Goal: Task Accomplishment & Management: Manage account settings

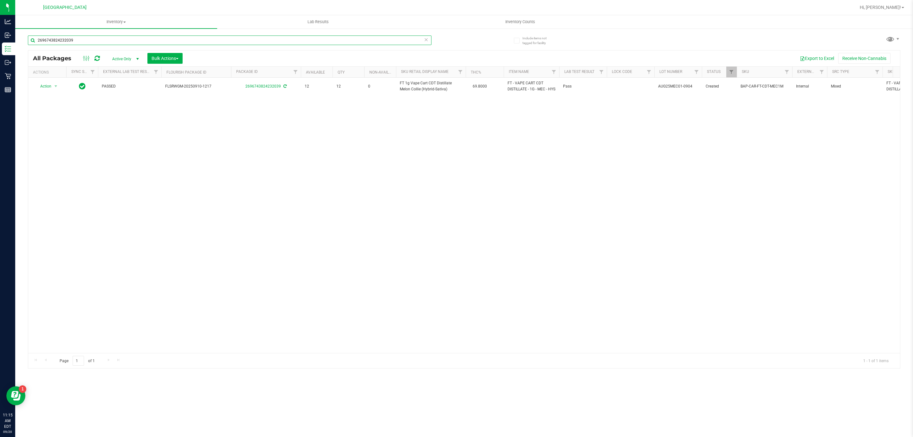
click at [249, 36] on input "2696743824232039" at bounding box center [230, 41] width 404 height 10
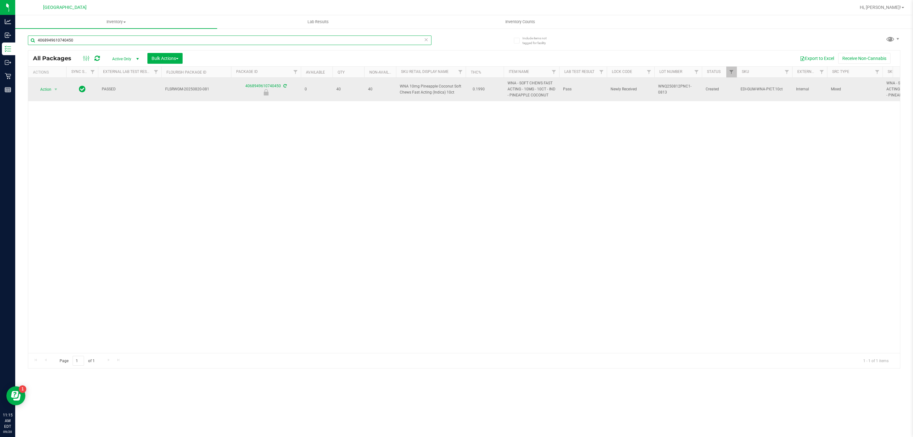
type input "4068949610740450"
click at [49, 91] on span "Action" at bounding box center [43, 89] width 17 height 9
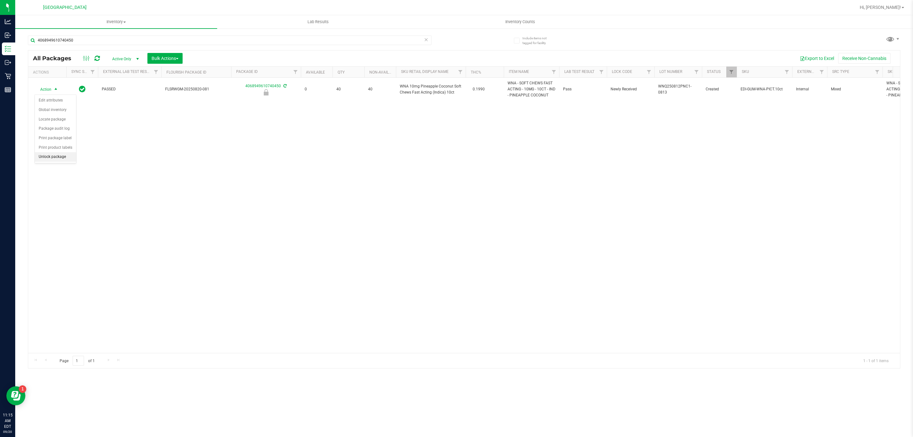
click at [58, 157] on li "Unlock package" at bounding box center [55, 157] width 41 height 10
click at [199, 40] on input "4068949610740450" at bounding box center [230, 41] width 404 height 10
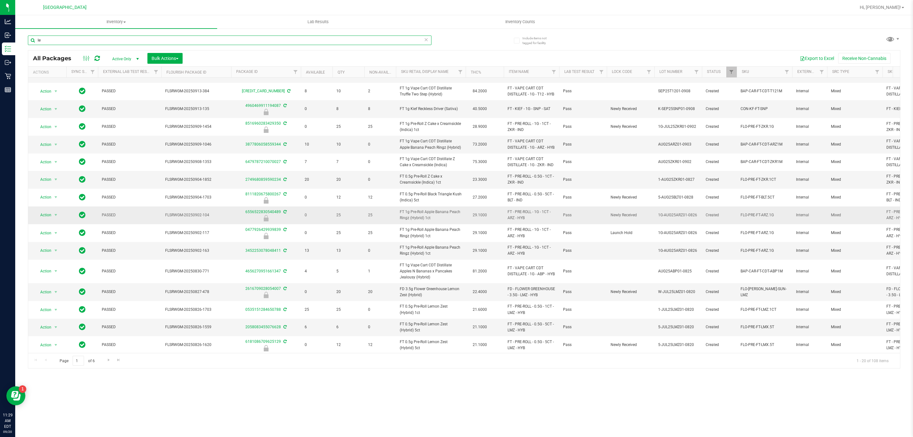
scroll to position [94, 0]
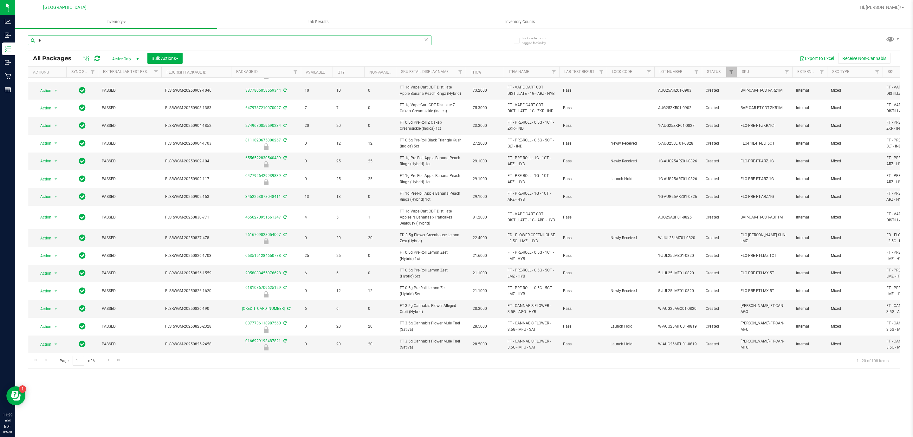
drag, startPoint x: 307, startPoint y: 41, endPoint x: 279, endPoint y: 42, distance: 28.6
click at [279, 42] on input "le" at bounding box center [230, 41] width 404 height 10
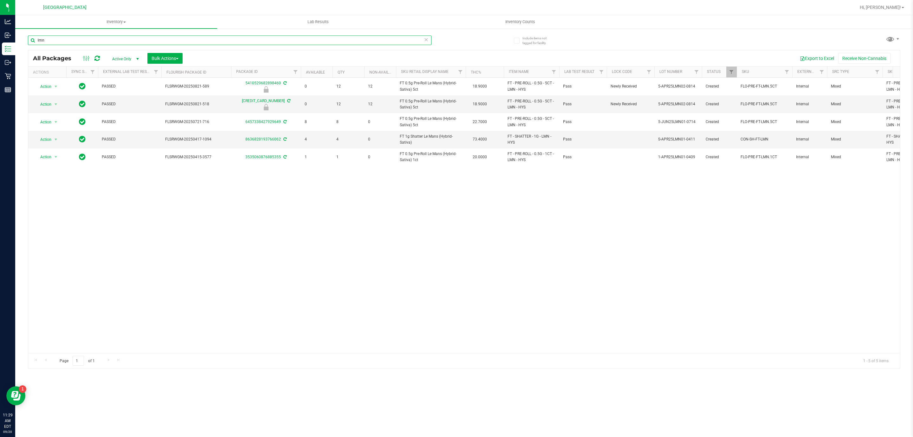
type input "lmn"
click at [424, 41] on icon at bounding box center [426, 40] width 4 height 8
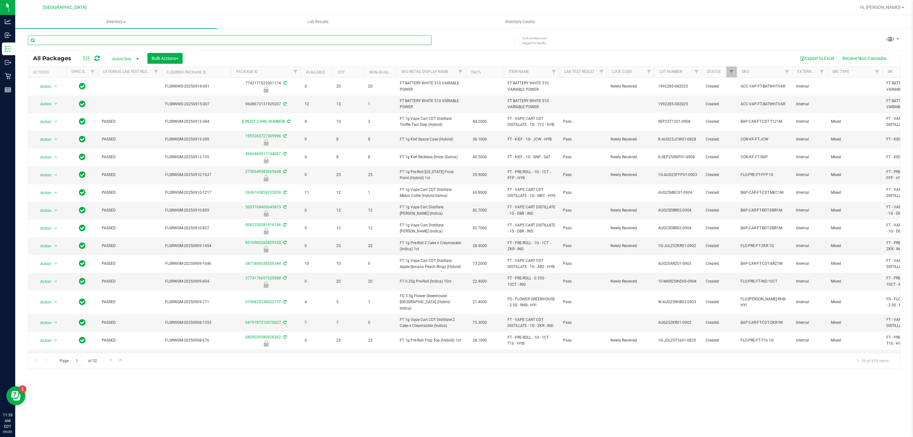
drag, startPoint x: 283, startPoint y: 36, endPoint x: 284, endPoint y: 41, distance: 4.5
click at [284, 37] on input "text" at bounding box center [230, 41] width 404 height 10
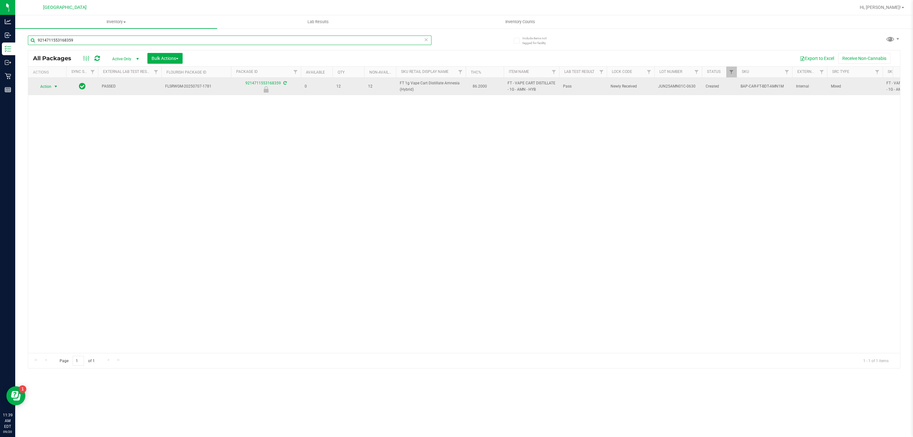
type input "9214711553168359"
click at [52, 89] on span "select" at bounding box center [56, 86] width 8 height 9
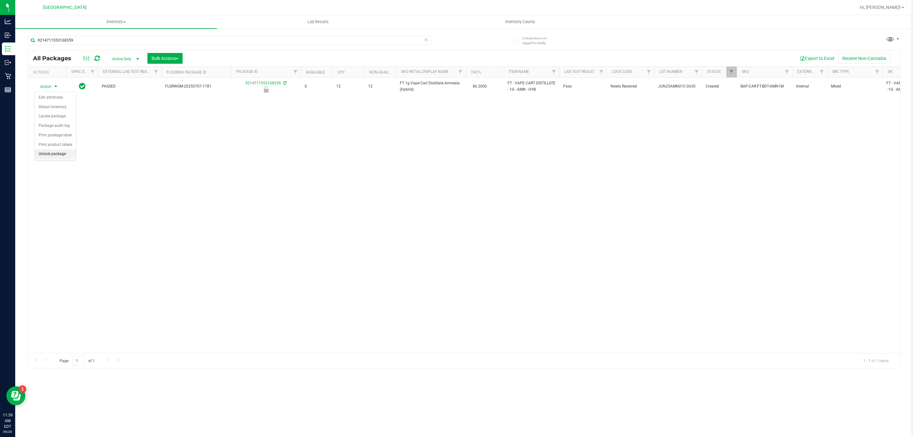
click at [62, 159] on li "Unlock package" at bounding box center [55, 154] width 41 height 10
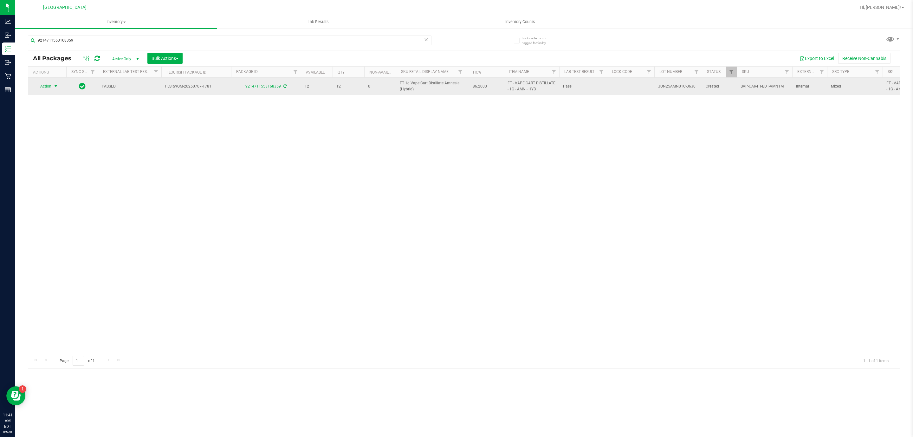
click at [54, 88] on span "select" at bounding box center [55, 86] width 5 height 5
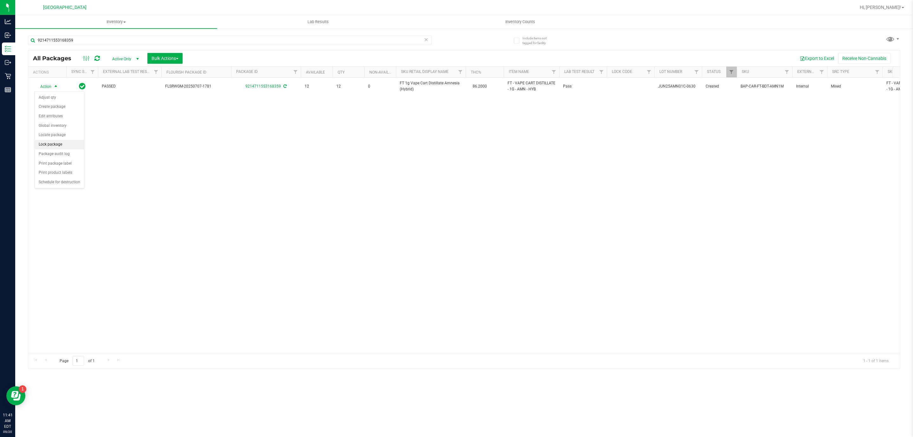
click at [68, 144] on li "Lock package" at bounding box center [59, 145] width 49 height 10
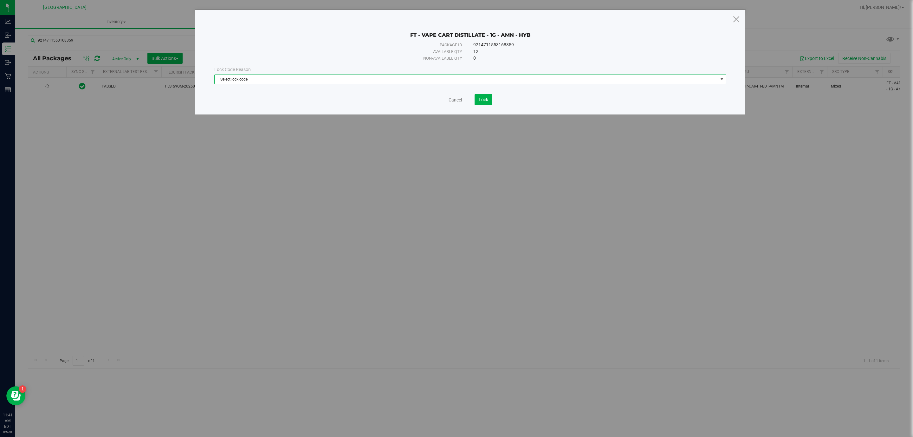
click at [479, 78] on span "Select lock code" at bounding box center [467, 79] width 504 height 9
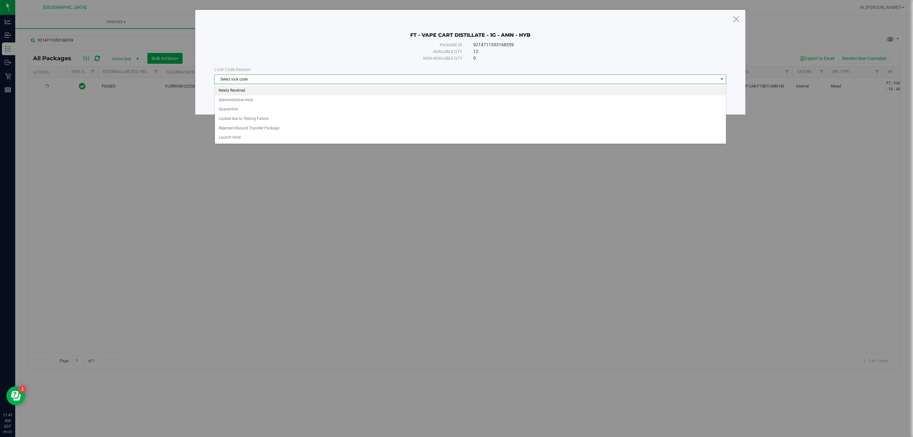
click at [470, 92] on li "Newly Received" at bounding box center [470, 91] width 511 height 10
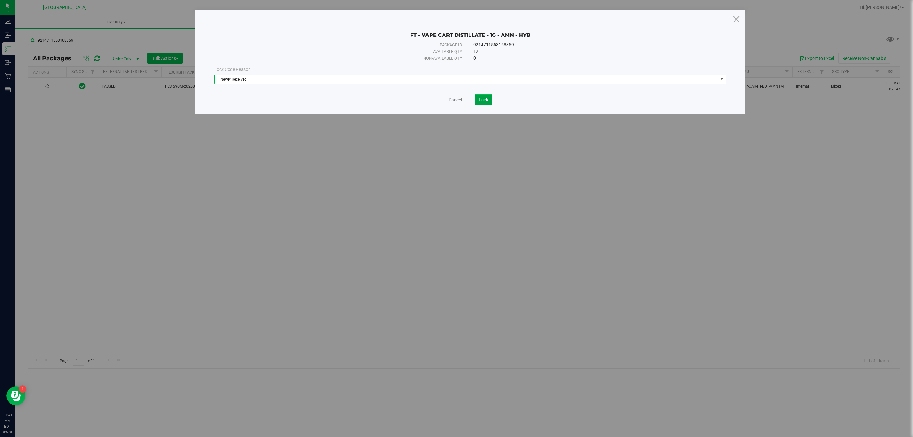
click at [480, 98] on span "Lock" at bounding box center [484, 99] width 10 height 5
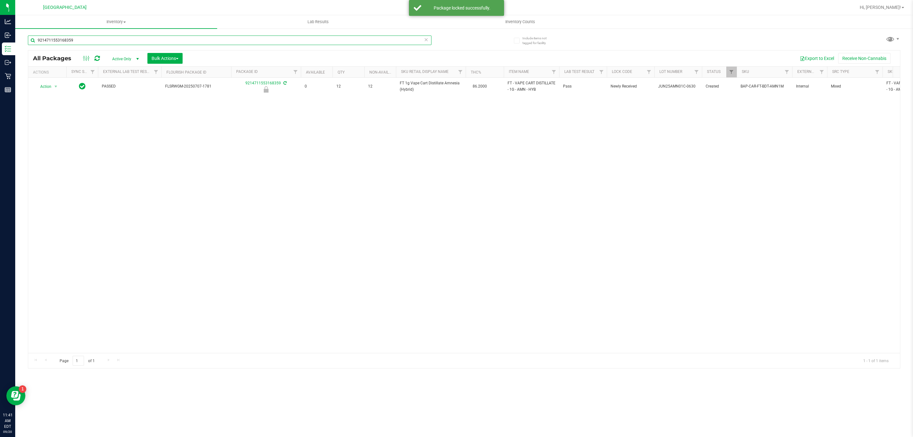
click at [316, 38] on input "9214711553168359" at bounding box center [230, 41] width 404 height 10
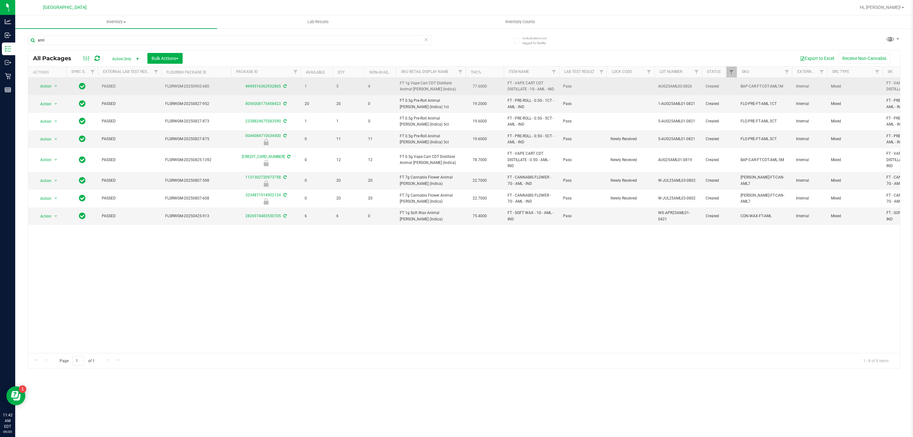
click at [520, 89] on span "FT - VAPE CART CDT DISTILLATE - 1G - AML - IND" at bounding box center [532, 86] width 48 height 12
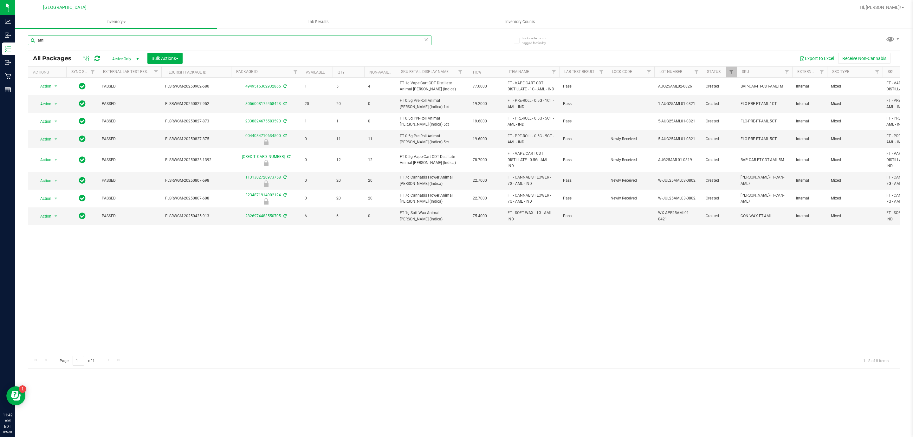
click at [323, 41] on input "aml" at bounding box center [230, 41] width 404 height 10
paste input "FT - VAPE CART CDT DISTILLATE - 1G - AML - IND"
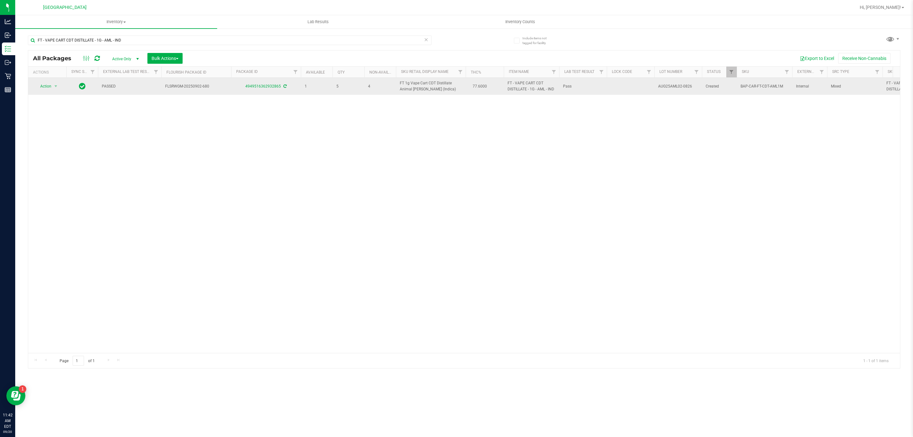
click at [309, 86] on span "1" at bounding box center [317, 86] width 24 height 6
click at [308, 86] on span "1" at bounding box center [317, 86] width 24 height 6
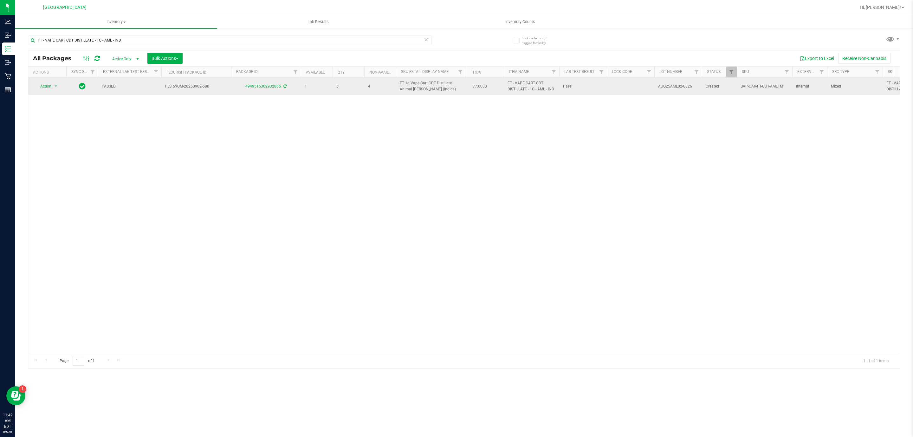
click at [308, 86] on span "1" at bounding box center [317, 86] width 24 height 6
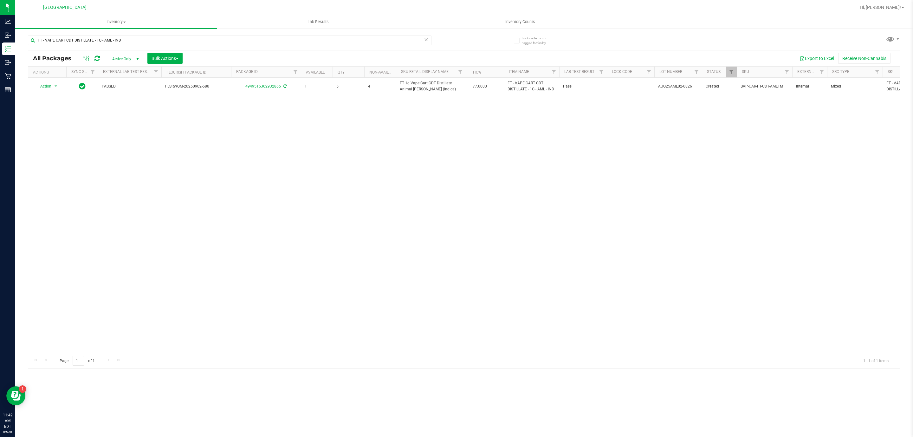
click at [319, 106] on div "Action Action Adjust qty Create package Edit attributes Global inventory Locate…" at bounding box center [464, 215] width 872 height 275
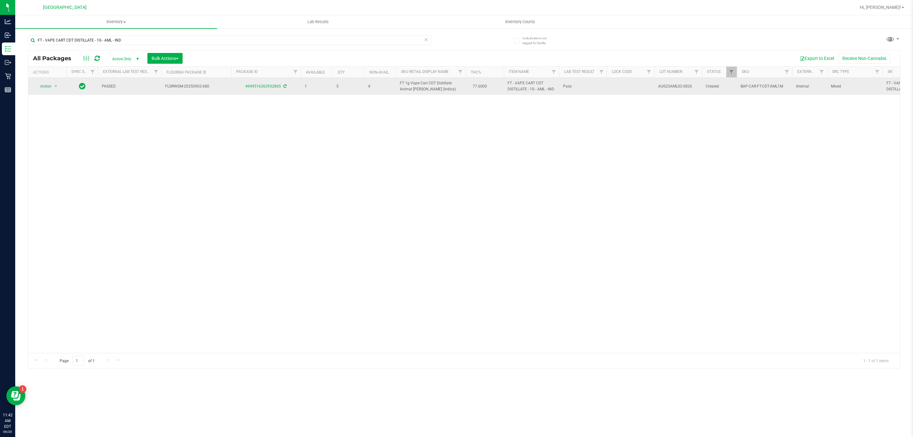
click at [305, 87] on span "1" at bounding box center [317, 86] width 24 height 6
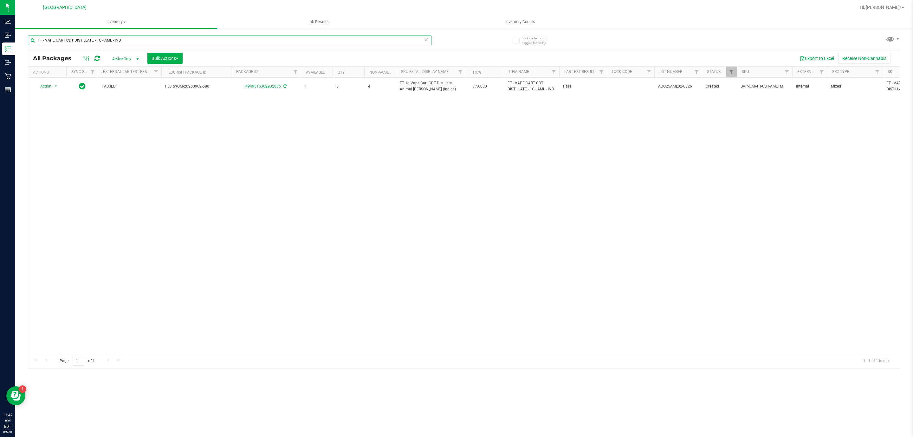
click at [285, 44] on input "FT - VAPE CART CDT DISTILLATE - 1G - AML - IND" at bounding box center [230, 41] width 404 height 10
click at [127, 45] on input "FT - VAPE CART CDT DISTILLATE - 1G - AML - IND" at bounding box center [230, 41] width 404 height 10
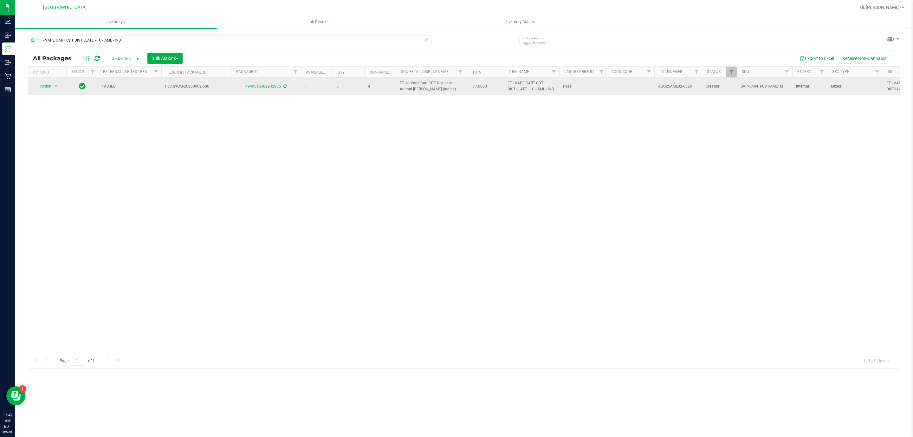
drag, startPoint x: 437, startPoint y: 90, endPoint x: 411, endPoint y: 82, distance: 27.3
click at [411, 82] on span "FT 1g Vape Cart CDT Distillate Animal Larry (Indica)" at bounding box center [431, 86] width 62 height 12
copy span "Vape Cart CDT Distillate Animal Larry (Indica)"
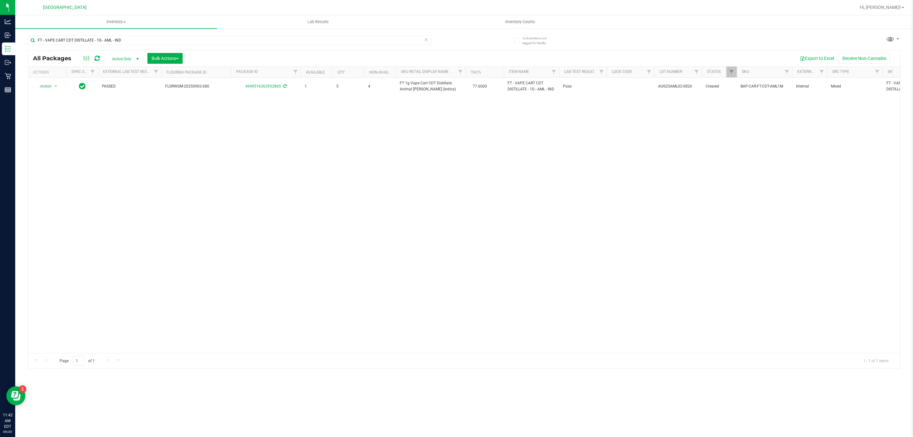
click at [375, 48] on div "FT - VAPE CART CDT DISTILLATE - 1G - AML - IND" at bounding box center [230, 43] width 404 height 15
click at [372, 43] on input "FT - VAPE CART CDT DISTILLATE - 1G - AML - IND" at bounding box center [230, 41] width 404 height 10
click at [366, 43] on input "FT - VAPE CART CDT DISTILLATE - 1G - AML - IND" at bounding box center [230, 41] width 404 height 10
click at [367, 43] on input "FT - VAPE CART CDT DISTILLATE - 1G - AML - IND" at bounding box center [230, 41] width 404 height 10
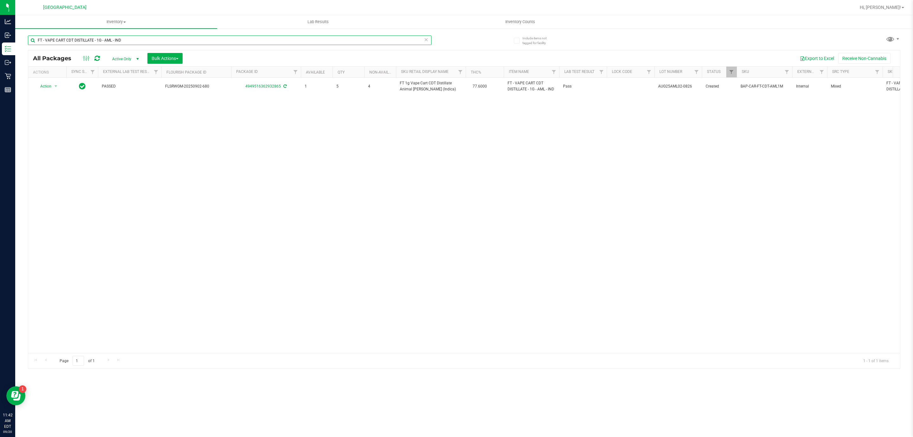
paste input "Vape Cart CDT Distillate Animal Larry (Indica)"
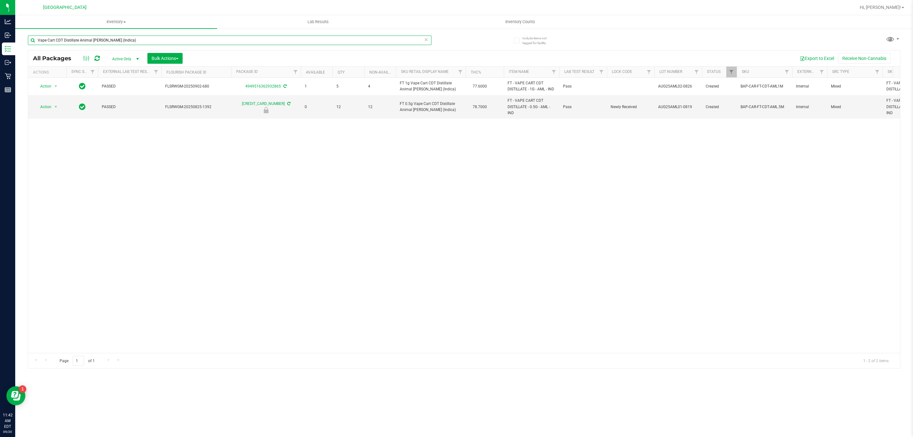
type input "Vape Cart CDT Distillate Animal Larry (Indica)"
click at [412, 112] on span "FT 0.5g Vape Cart CDT Distillate Animal Larry (Indica)" at bounding box center [431, 107] width 62 height 12
click at [410, 112] on span "FT 0.5g Vape Cart CDT Distillate Animal Larry (Indica)" at bounding box center [431, 107] width 62 height 12
click at [374, 44] on input "Vape Cart CDT Distillate Animal Larry (Indica)" at bounding box center [230, 41] width 404 height 10
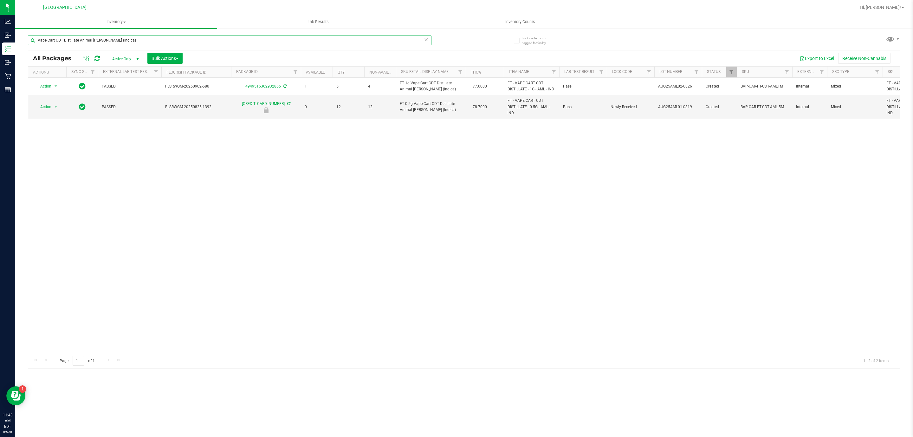
click at [374, 44] on input "Vape Cart CDT Distillate Animal Larry (Indica)" at bounding box center [230, 41] width 404 height 10
click at [375, 44] on input "Vape Cart CDT Distillate Animal Larry (Indica)" at bounding box center [230, 41] width 404 height 10
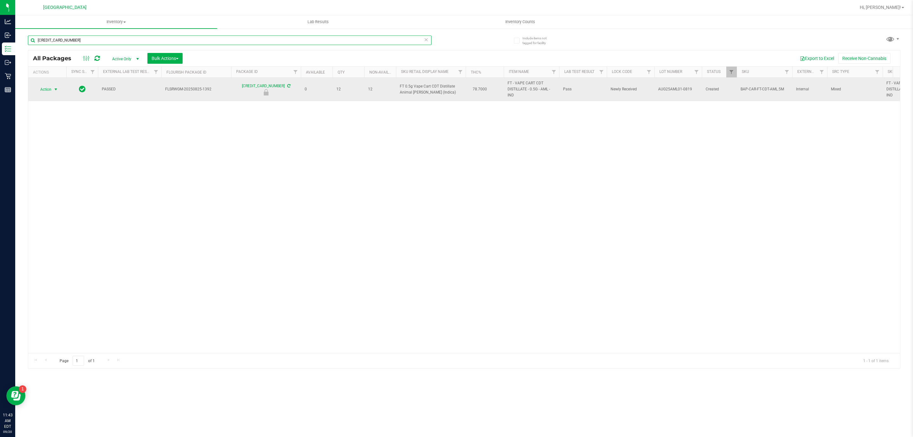
type input "8105786839144061"
click at [43, 88] on span "Action" at bounding box center [43, 89] width 17 height 9
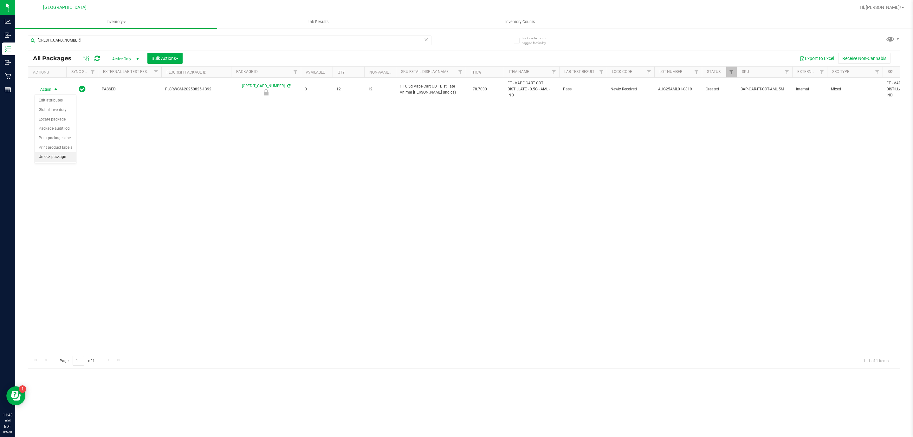
click at [67, 162] on li "Unlock package" at bounding box center [55, 157] width 41 height 10
click at [426, 38] on icon at bounding box center [426, 40] width 4 height 8
click at [411, 41] on input "text" at bounding box center [230, 41] width 404 height 10
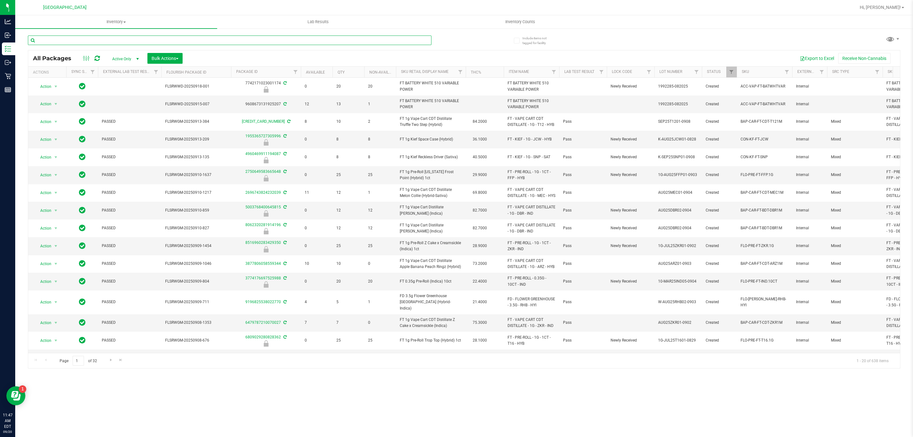
click at [403, 41] on input "text" at bounding box center [230, 41] width 404 height 10
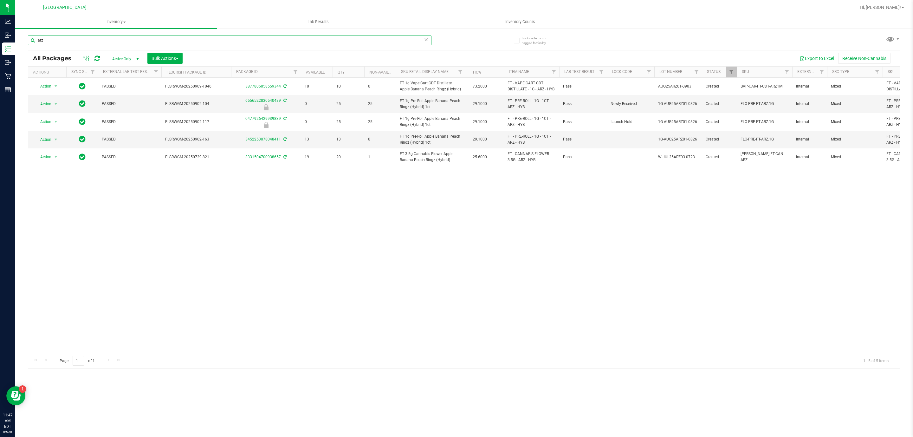
type input "arz"
click at [478, 180] on div "Action Action Adjust qty Create package Edit attributes Global inventory Locate…" at bounding box center [464, 215] width 872 height 275
click at [426, 42] on icon at bounding box center [426, 40] width 4 height 8
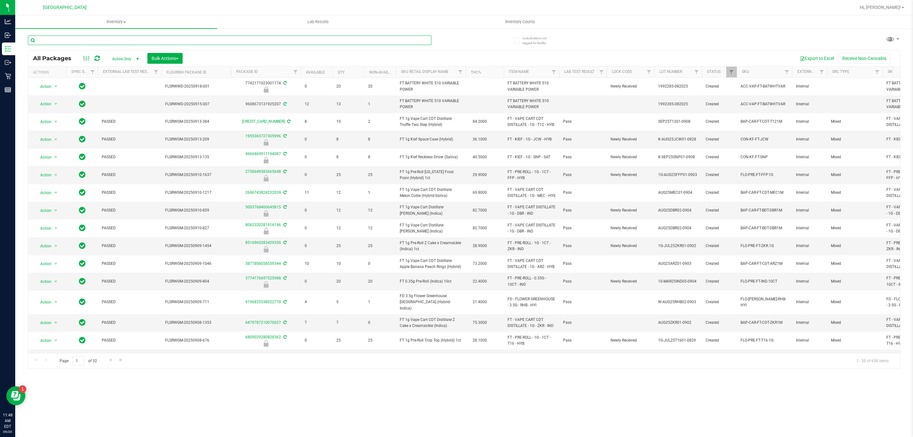
click at [424, 42] on input "text" at bounding box center [230, 41] width 404 height 10
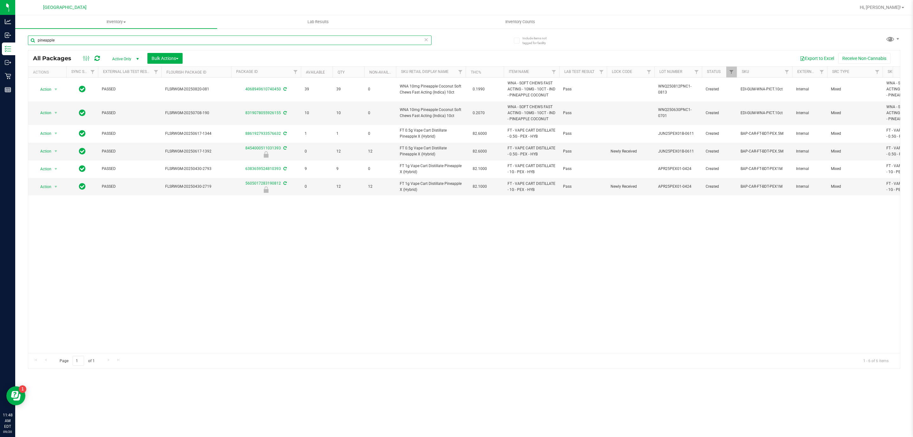
type input "pineapple"
click at [441, 89] on span "WNA 10mg Pineapple Coconut Soft Chews Fast Acting (Indica) 10ct" at bounding box center [431, 89] width 62 height 12
copy td "WNA 10mg Pineapple Coconut Soft Chews Fast Acting (Indica) 10ct"
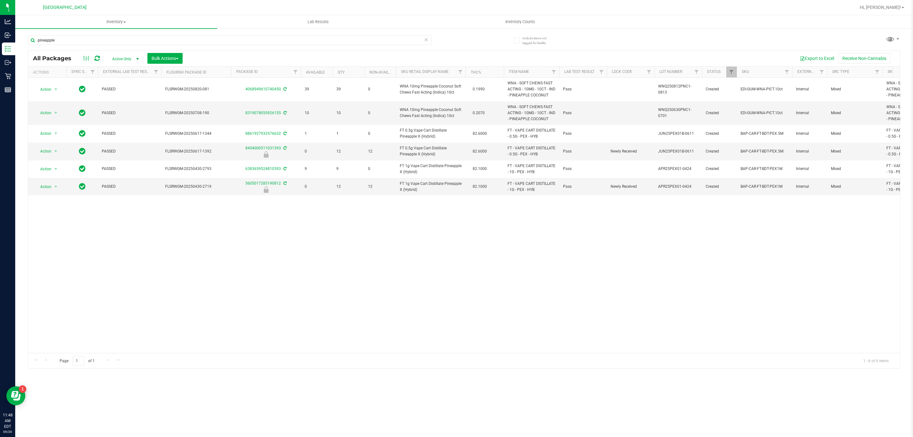
click at [429, 231] on div "Action Action Adjust qty Create package Edit attributes Global inventory Locate…" at bounding box center [464, 215] width 872 height 275
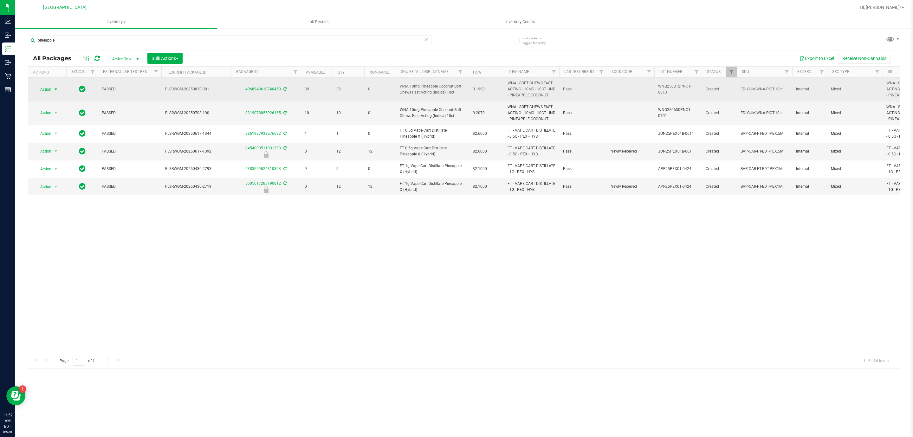
click at [57, 91] on span "select" at bounding box center [55, 89] width 5 height 5
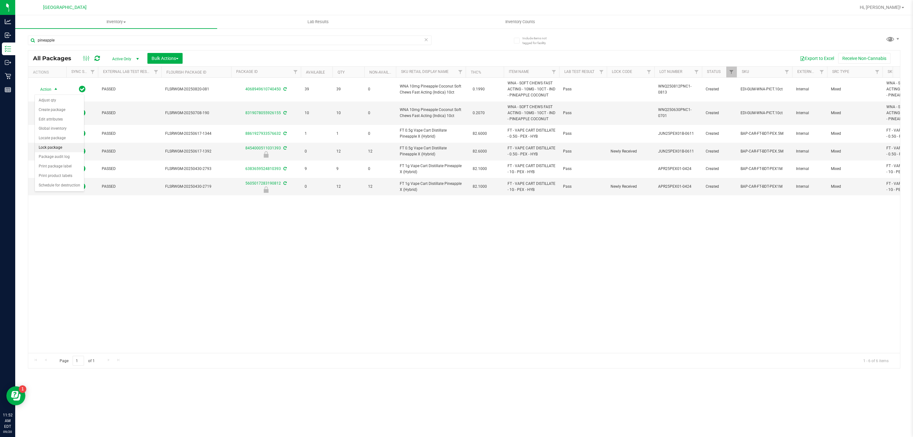
click at [67, 148] on li "Lock package" at bounding box center [59, 148] width 49 height 10
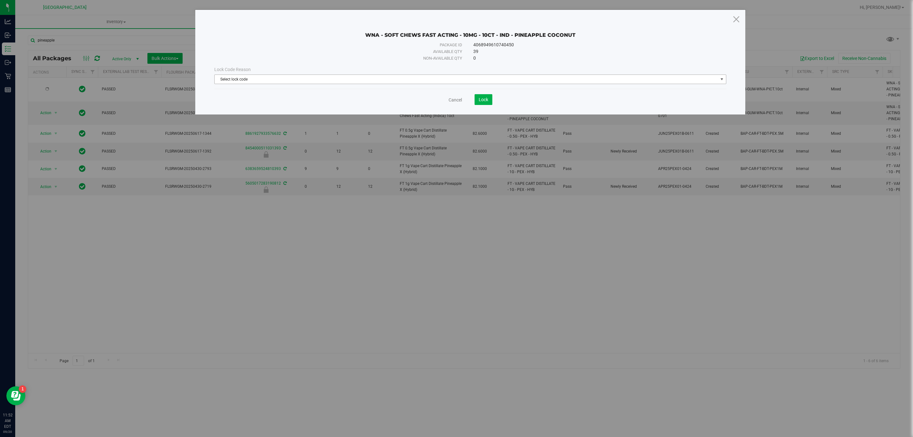
click at [273, 74] on div "Lock Code Reason Select lock code Select lock code Newly Received Administrativ…" at bounding box center [471, 75] width 522 height 18
click at [273, 77] on span "Select lock code" at bounding box center [467, 79] width 504 height 9
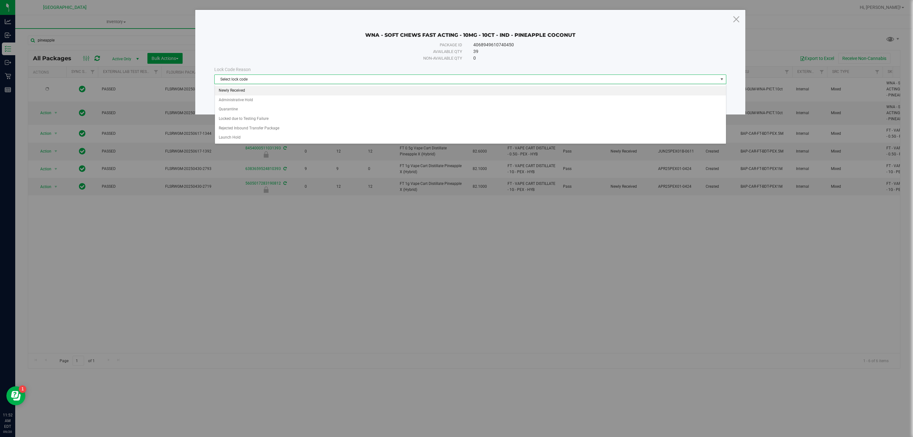
click at [261, 92] on li "Newly Received" at bounding box center [470, 91] width 511 height 10
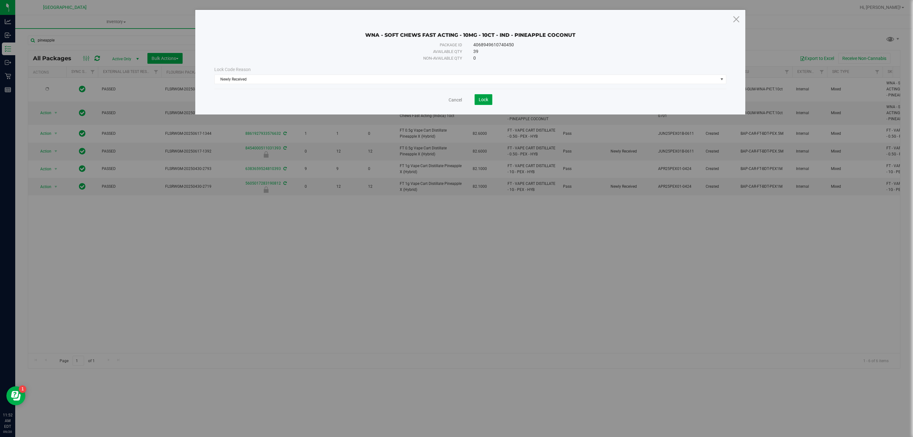
click at [490, 102] on button "Lock" at bounding box center [484, 99] width 18 height 11
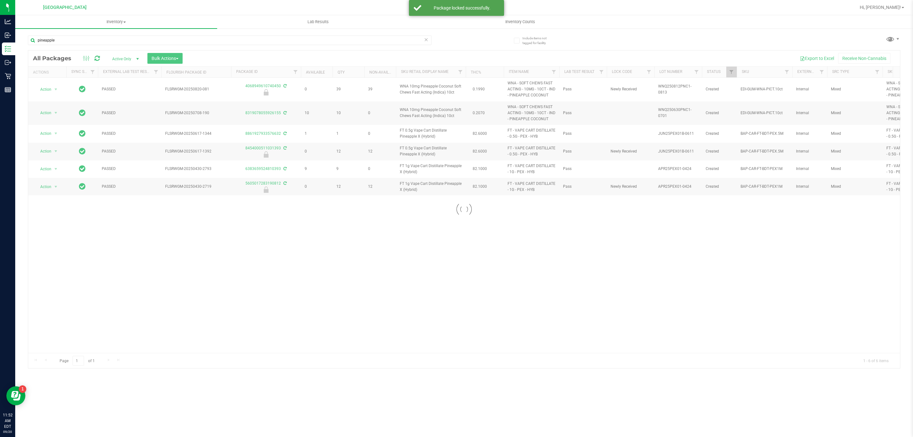
click at [426, 40] on icon at bounding box center [426, 40] width 4 height 8
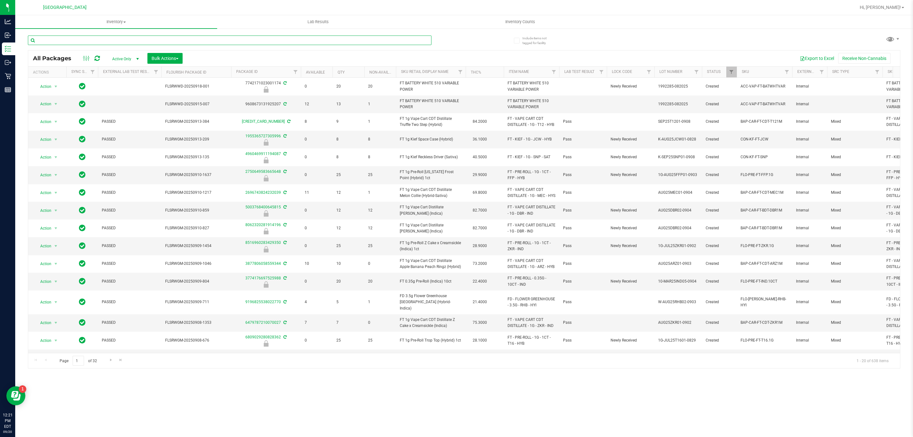
click at [313, 36] on input "text" at bounding box center [230, 41] width 404 height 10
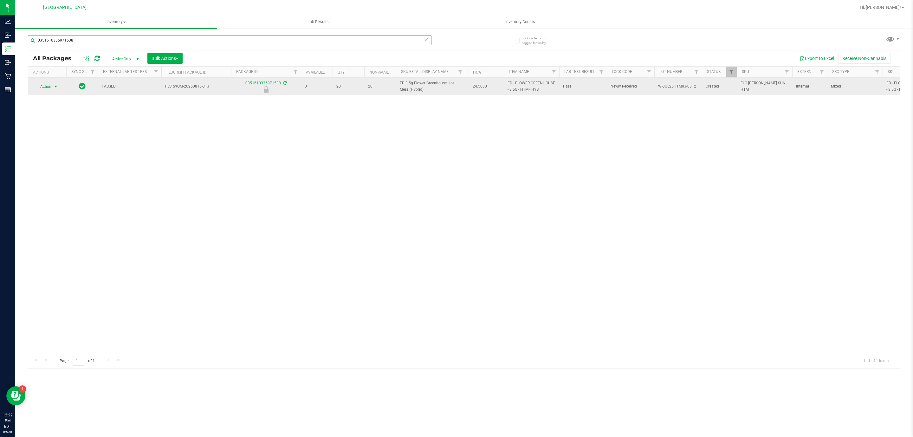
type input "0351610335971538"
click at [59, 88] on span "select" at bounding box center [56, 86] width 8 height 9
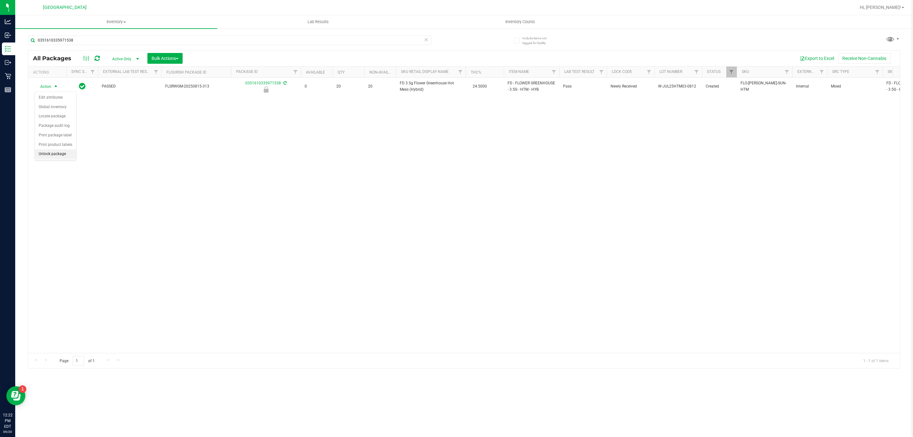
click at [65, 153] on li "Unlock package" at bounding box center [55, 154] width 41 height 10
click at [72, 36] on input "0351610335971538" at bounding box center [230, 41] width 404 height 10
click at [74, 36] on input "0351610335971538" at bounding box center [230, 41] width 404 height 10
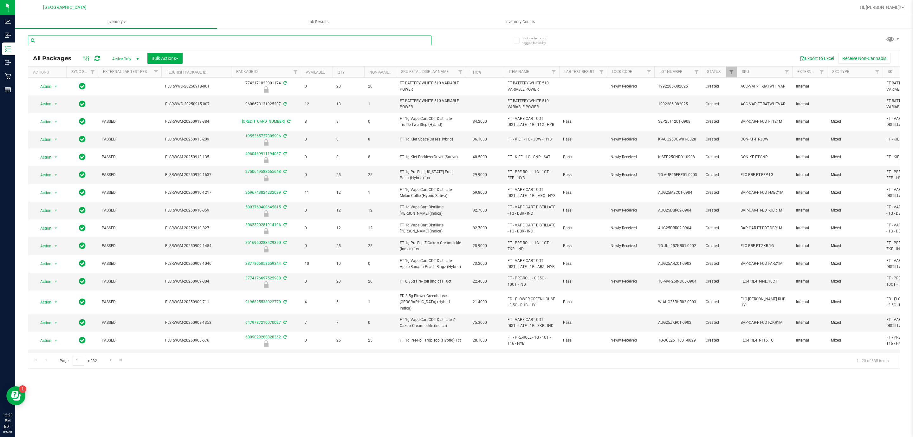
click at [294, 41] on input "text" at bounding box center [230, 41] width 404 height 10
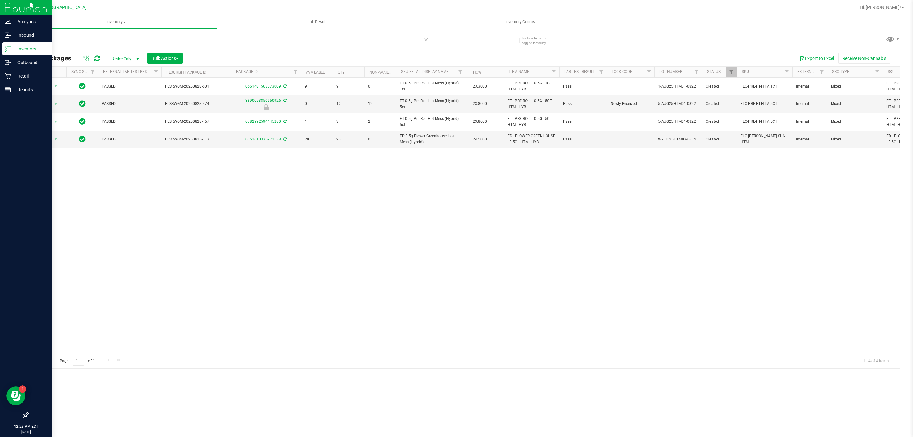
type input "htm"
click at [4, 50] on div "Inventory" at bounding box center [27, 48] width 50 height 13
click at [18, 49] on p "Inventory" at bounding box center [30, 49] width 38 height 8
click at [16, 33] on p "Inbound" at bounding box center [30, 35] width 38 height 8
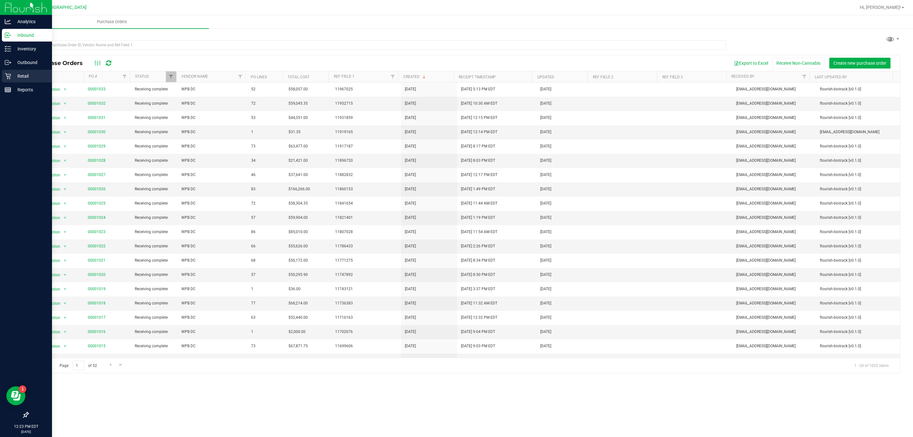
click at [25, 74] on p "Retail" at bounding box center [30, 76] width 38 height 8
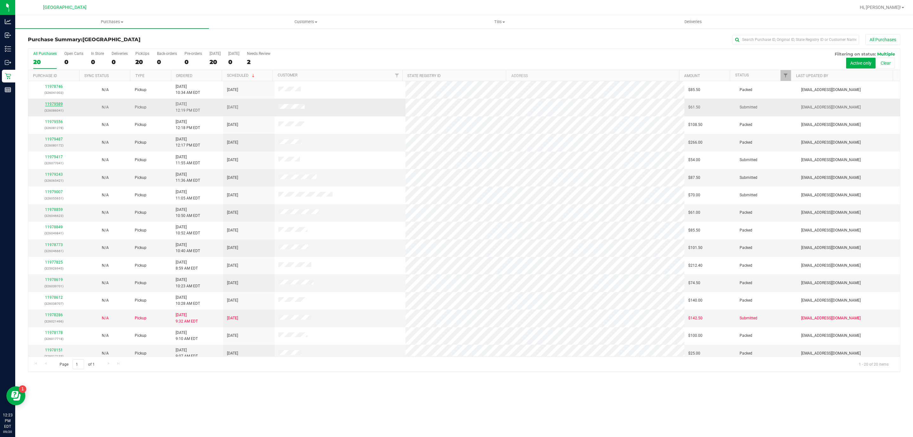
click at [56, 104] on link "11979589" at bounding box center [54, 104] width 18 height 4
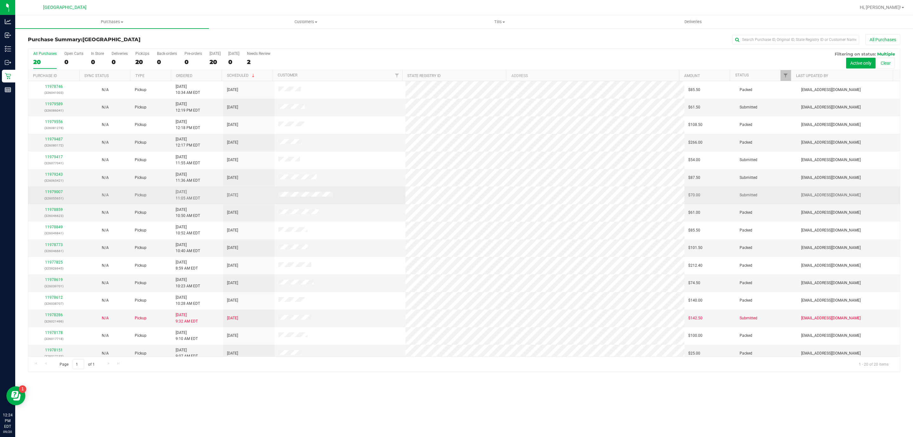
click at [51, 191] on div "11979007 (326055651)" at bounding box center [54, 195] width 44 height 12
click at [51, 193] on link "11979007" at bounding box center [54, 192] width 18 height 4
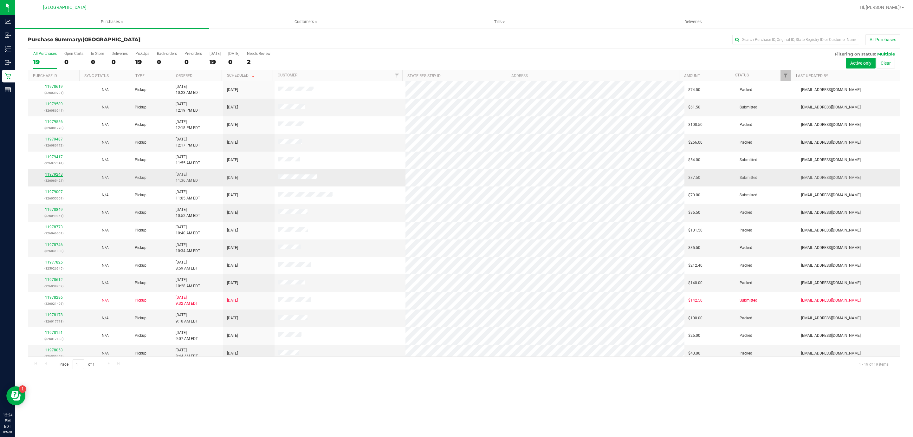
click at [50, 173] on link "11979243" at bounding box center [54, 174] width 18 height 4
click at [788, 77] on span "Filter" at bounding box center [785, 75] width 5 height 5
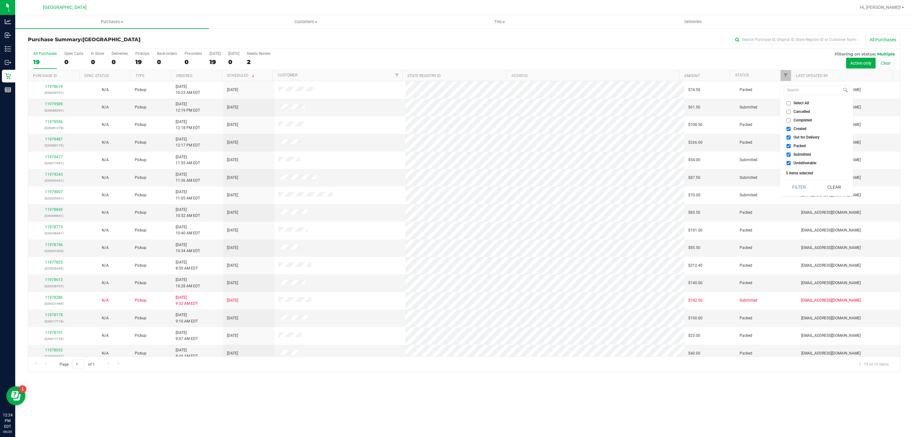
click at [787, 104] on input "Select All" at bounding box center [789, 103] width 4 height 4
checkbox input "true"
click at [787, 104] on input "Select All" at bounding box center [789, 103] width 4 height 4
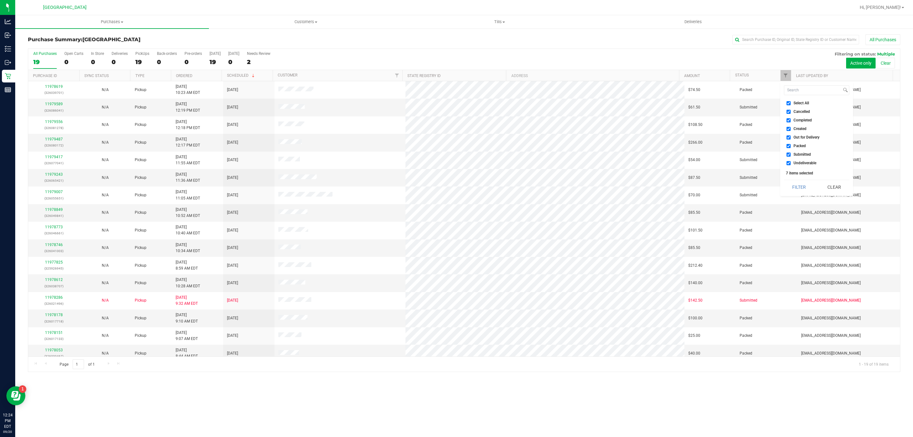
checkbox input "false"
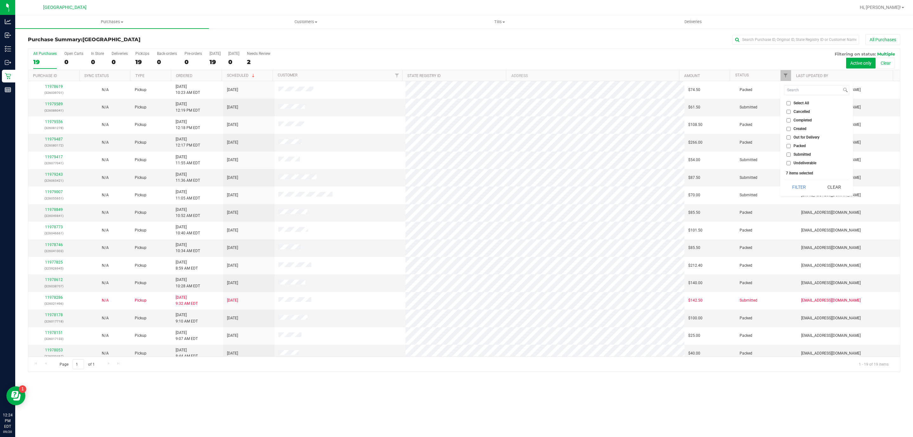
checkbox input "false"
click at [791, 153] on input "Submitted" at bounding box center [789, 155] width 4 height 4
checkbox input "true"
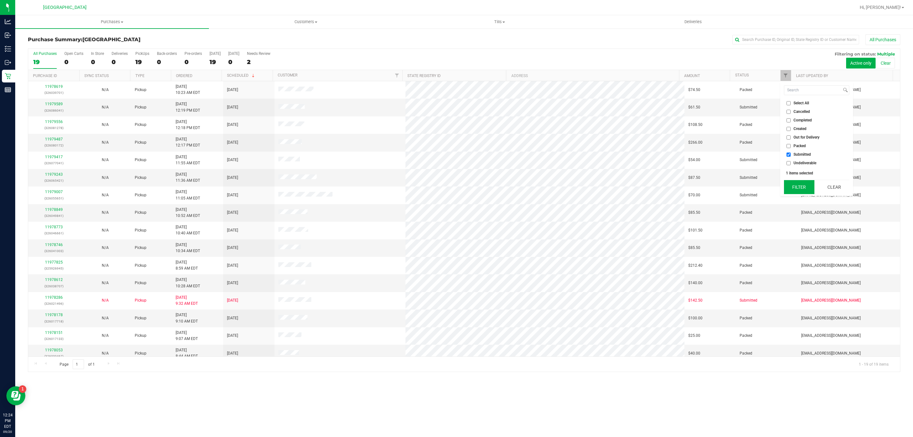
click at [797, 186] on button "Filter" at bounding box center [799, 187] width 30 height 14
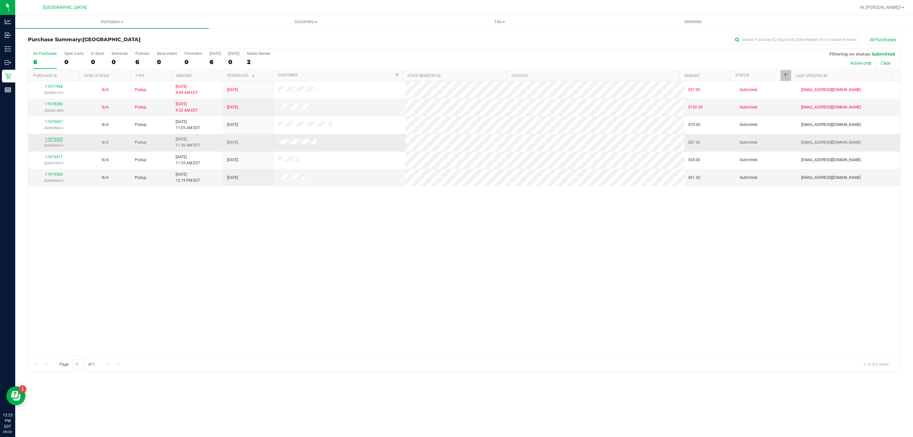
click at [57, 139] on link "11979243" at bounding box center [54, 139] width 18 height 4
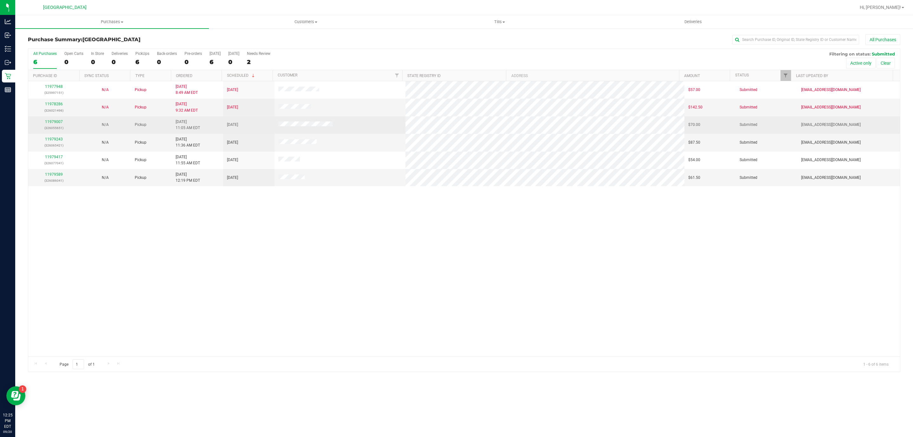
click at [50, 126] on div "11979007 (326055651)" at bounding box center [54, 125] width 44 height 12
click at [52, 123] on link "11979007" at bounding box center [54, 122] width 18 height 4
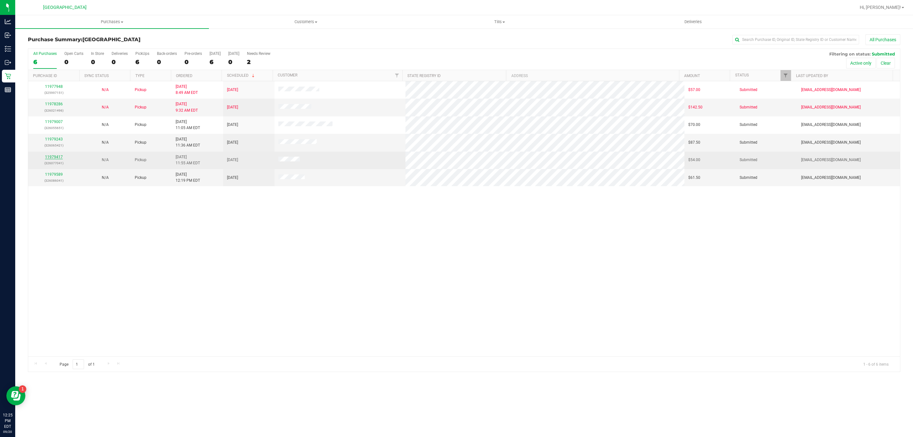
click at [61, 158] on link "11979417" at bounding box center [54, 157] width 18 height 4
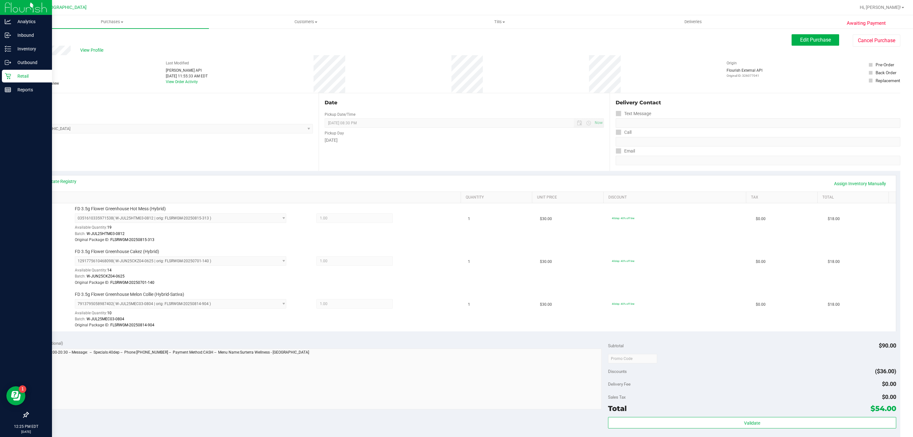
click at [12, 74] on p "Retail" at bounding box center [30, 76] width 38 height 8
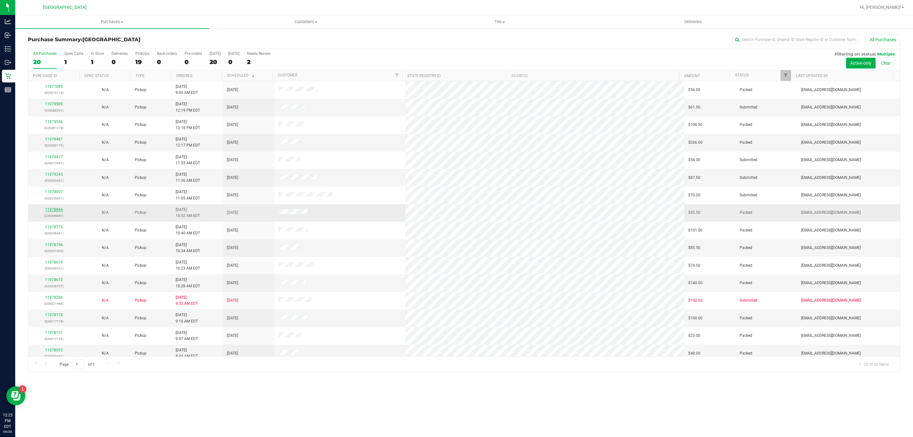
click at [56, 210] on link "11978849" at bounding box center [54, 209] width 18 height 4
click at [52, 101] on td "11979665 (326084084)" at bounding box center [53, 107] width 51 height 17
click at [53, 106] on link "11979665" at bounding box center [54, 104] width 18 height 4
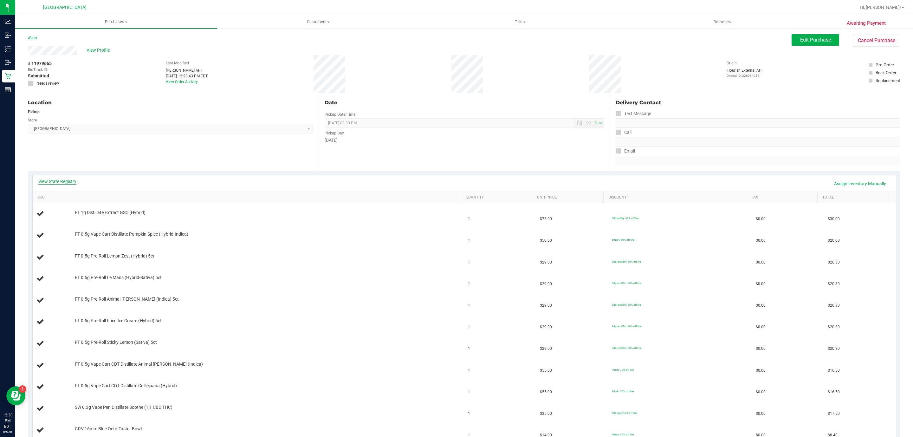
click at [67, 180] on link "View State Registry" at bounding box center [57, 181] width 38 height 6
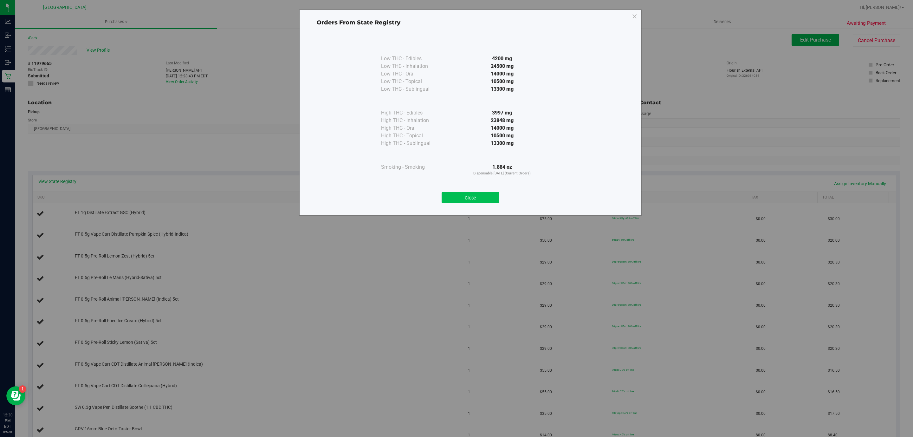
click at [460, 195] on button "Close" at bounding box center [471, 197] width 58 height 11
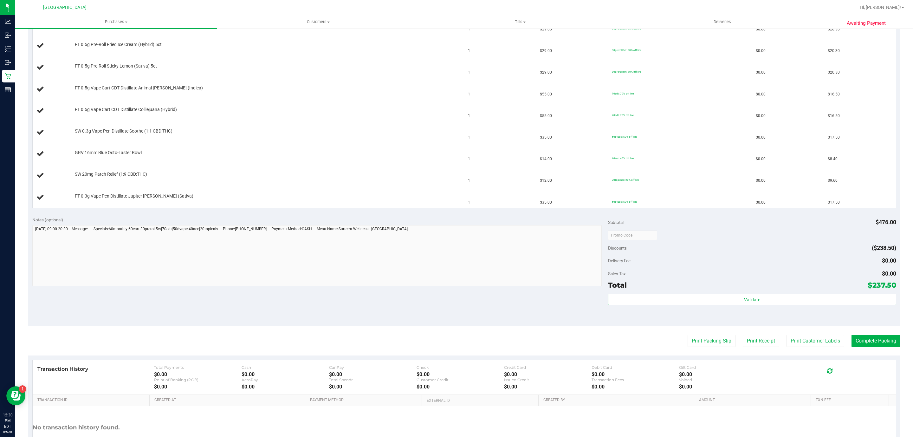
scroll to position [329, 0]
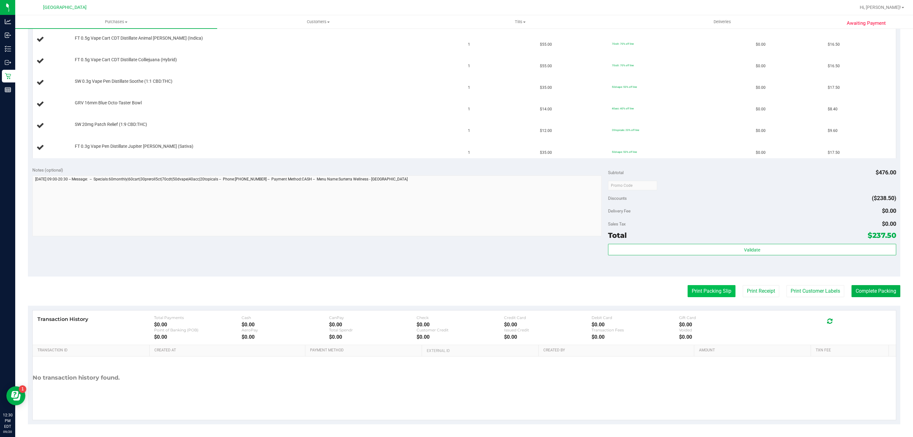
click at [712, 294] on button "Print Packing Slip" at bounding box center [712, 291] width 48 height 12
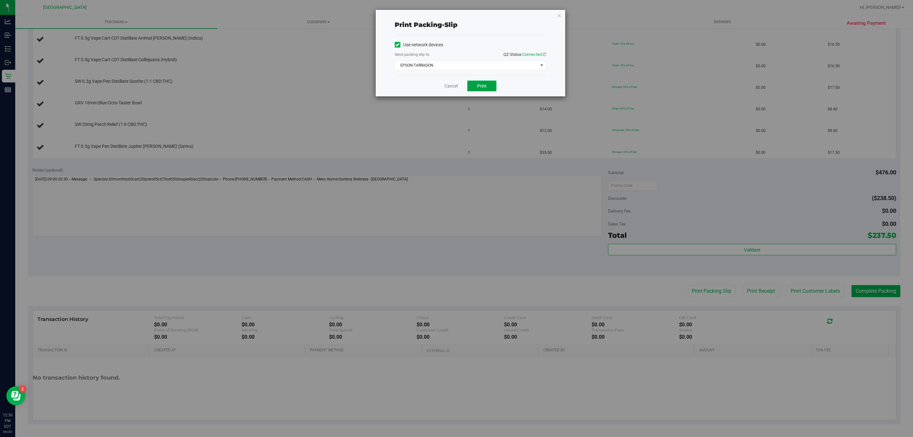
click at [478, 83] on button "Print" at bounding box center [481, 86] width 29 height 11
click at [446, 86] on link "Cancel" at bounding box center [451, 86] width 13 height 7
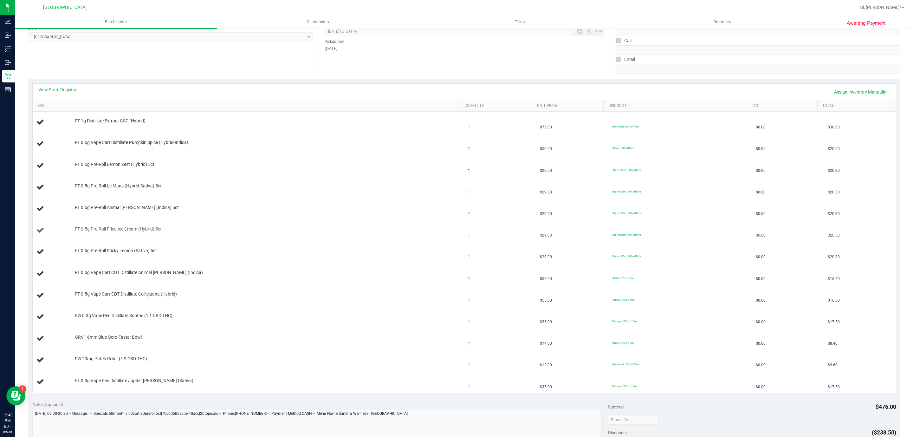
scroll to position [0, 0]
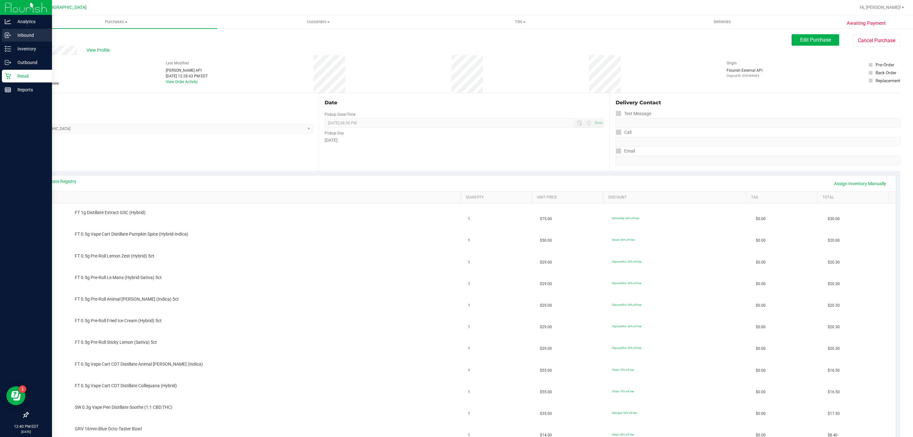
click at [16, 34] on p "Inbound" at bounding box center [30, 35] width 38 height 8
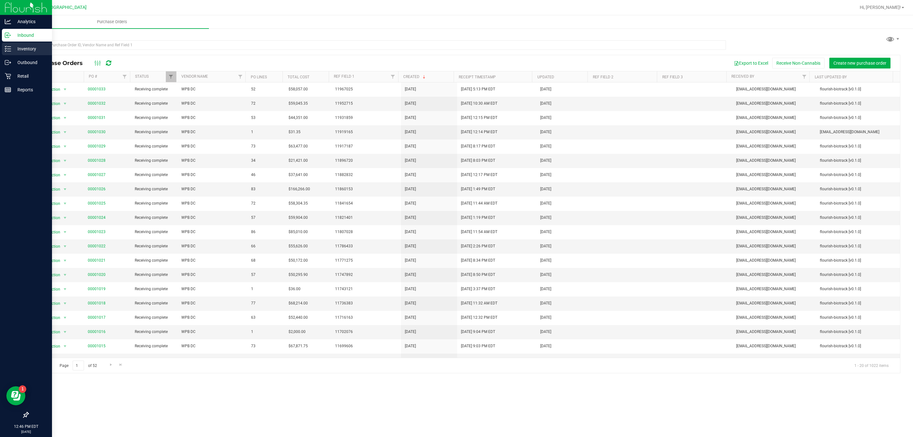
click at [20, 52] on p "Inventory" at bounding box center [30, 49] width 38 height 8
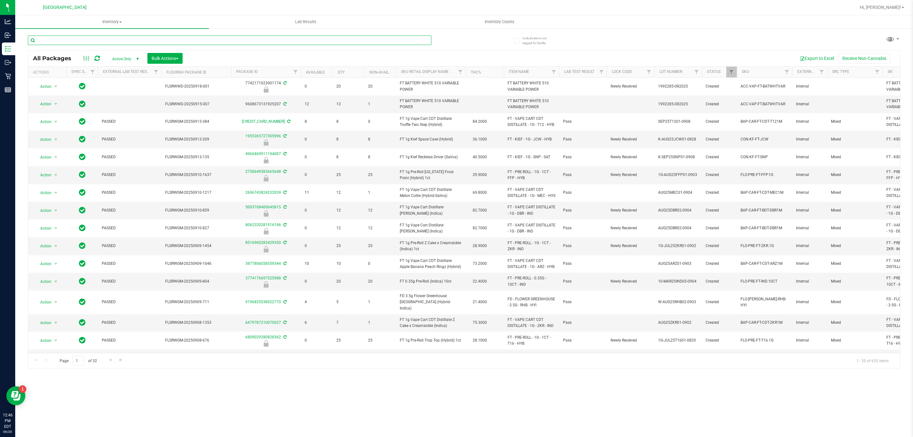
click at [66, 38] on input "text" at bounding box center [230, 41] width 404 height 10
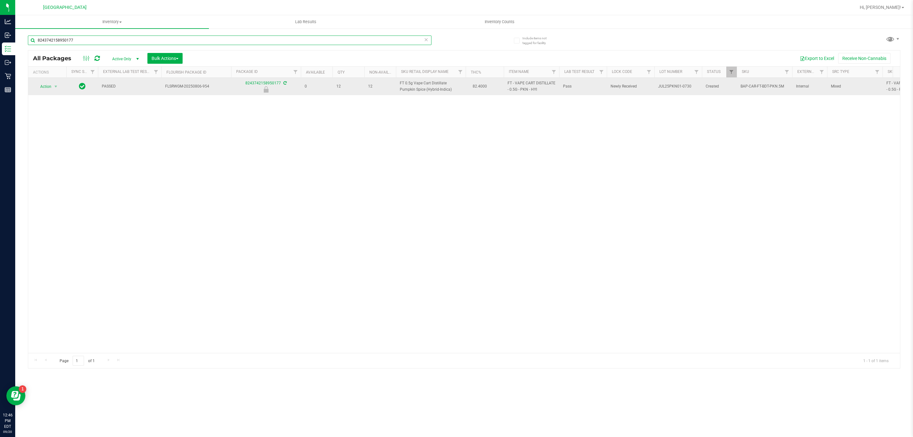
type input "8243742158950177"
click at [48, 90] on span "Action" at bounding box center [43, 86] width 17 height 9
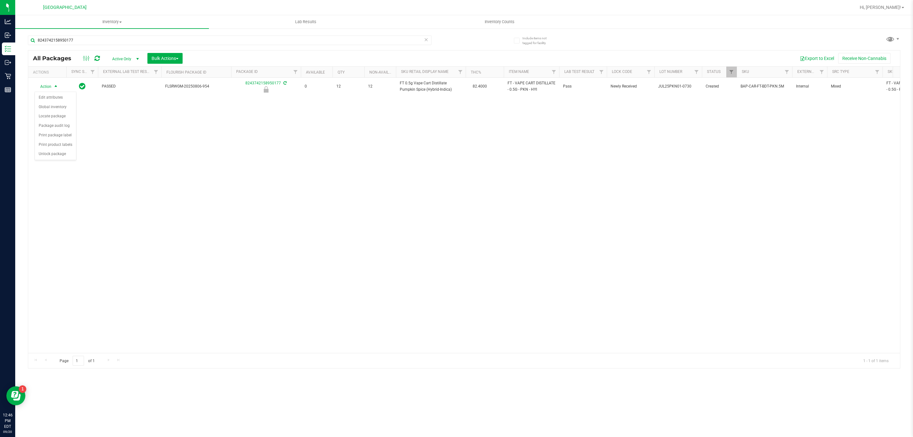
click at [41, 160] on div "Action Edit attributes Global inventory Locate package Package audit log Print …" at bounding box center [56, 126] width 42 height 69
click at [40, 158] on li "Unlock package" at bounding box center [55, 154] width 41 height 10
